Goal: Information Seeking & Learning: Learn about a topic

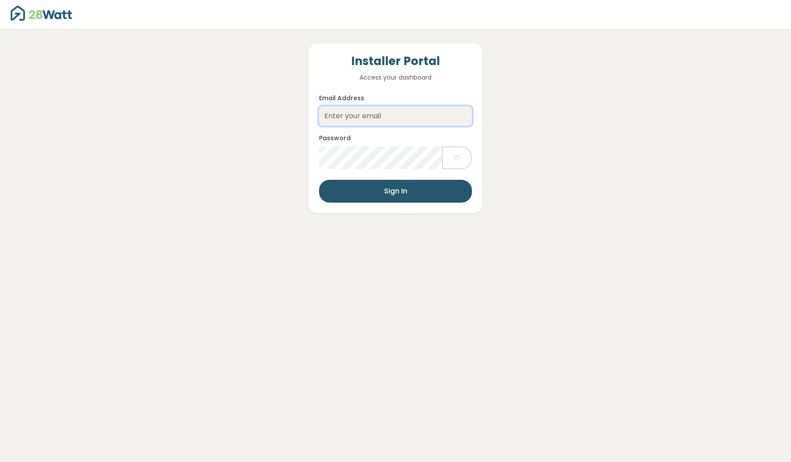
type input "thibault@28watt.com.au"
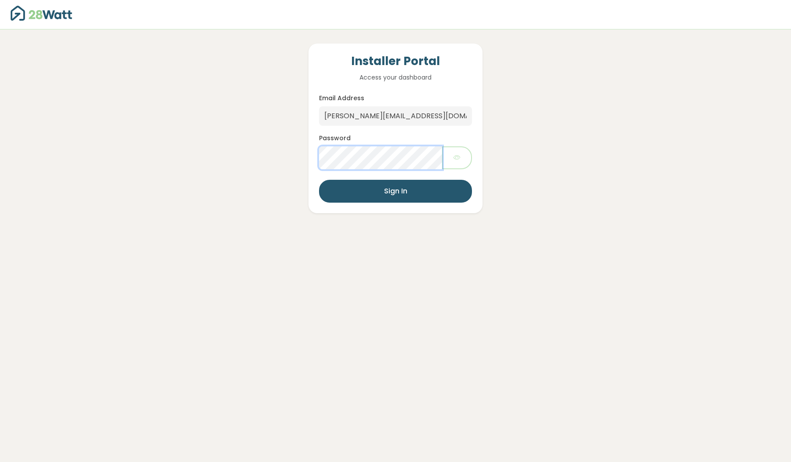
click at [396, 191] on button "Sign In" at bounding box center [395, 191] width 153 height 23
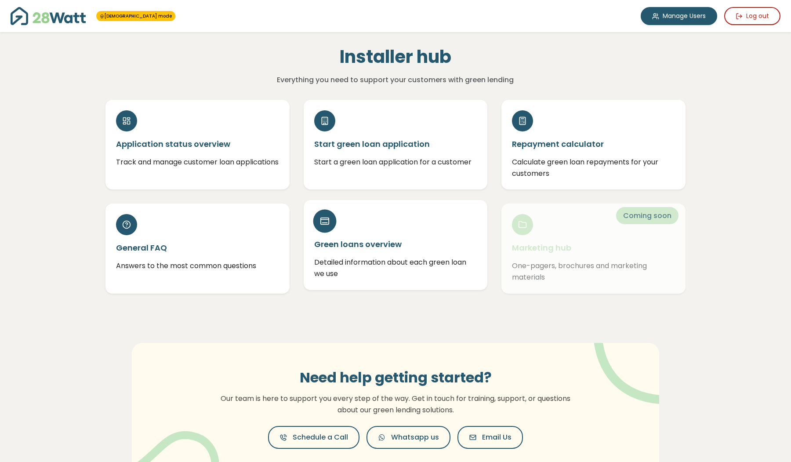
click at [390, 268] on p "Detailed information about each green loan we use" at bounding box center [395, 268] width 163 height 22
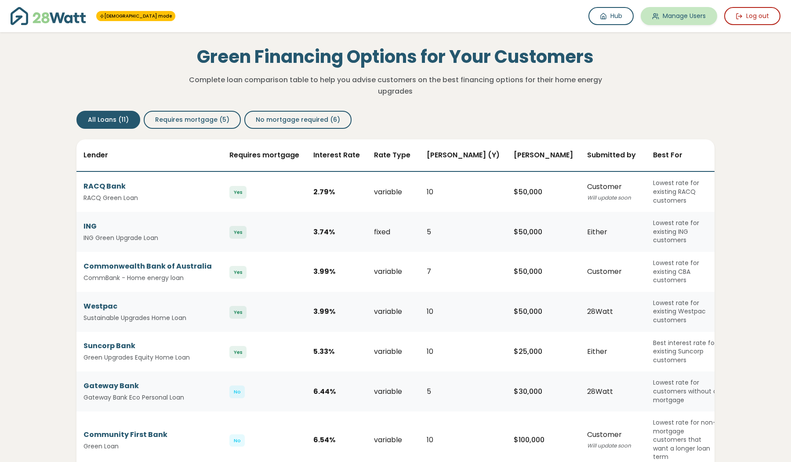
click at [675, 22] on link "Manage Users" at bounding box center [679, 16] width 76 height 18
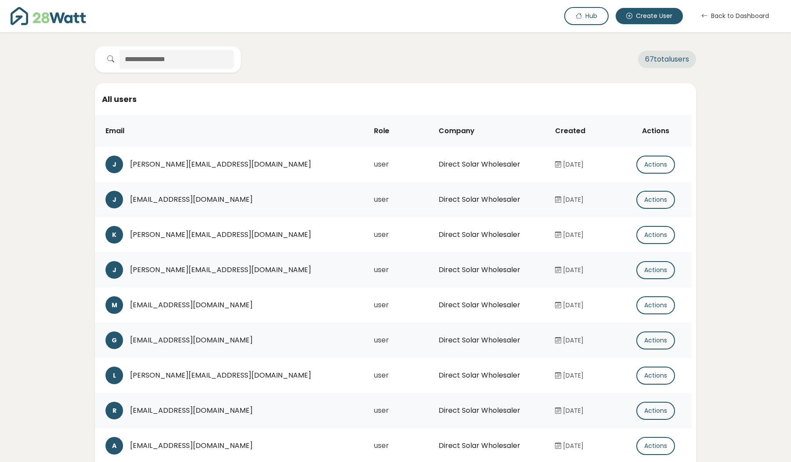
click at [53, 24] on img at bounding box center [48, 16] width 75 height 18
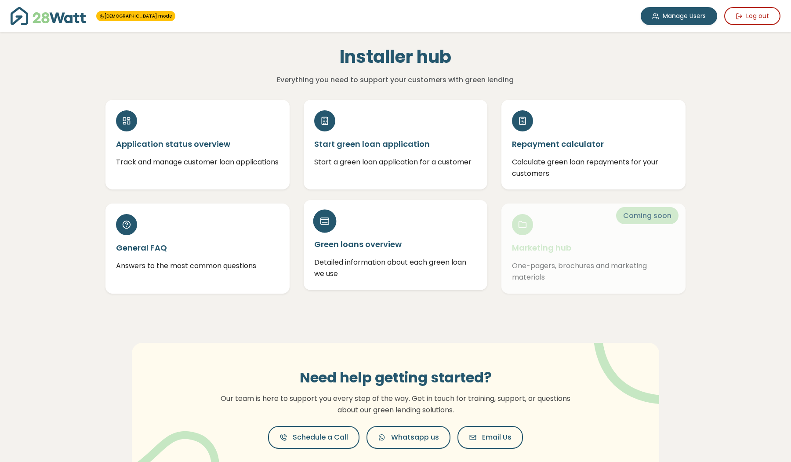
click at [359, 244] on h5 "Green loans overview" at bounding box center [395, 244] width 163 height 11
